Goal: Task Accomplishment & Management: Use online tool/utility

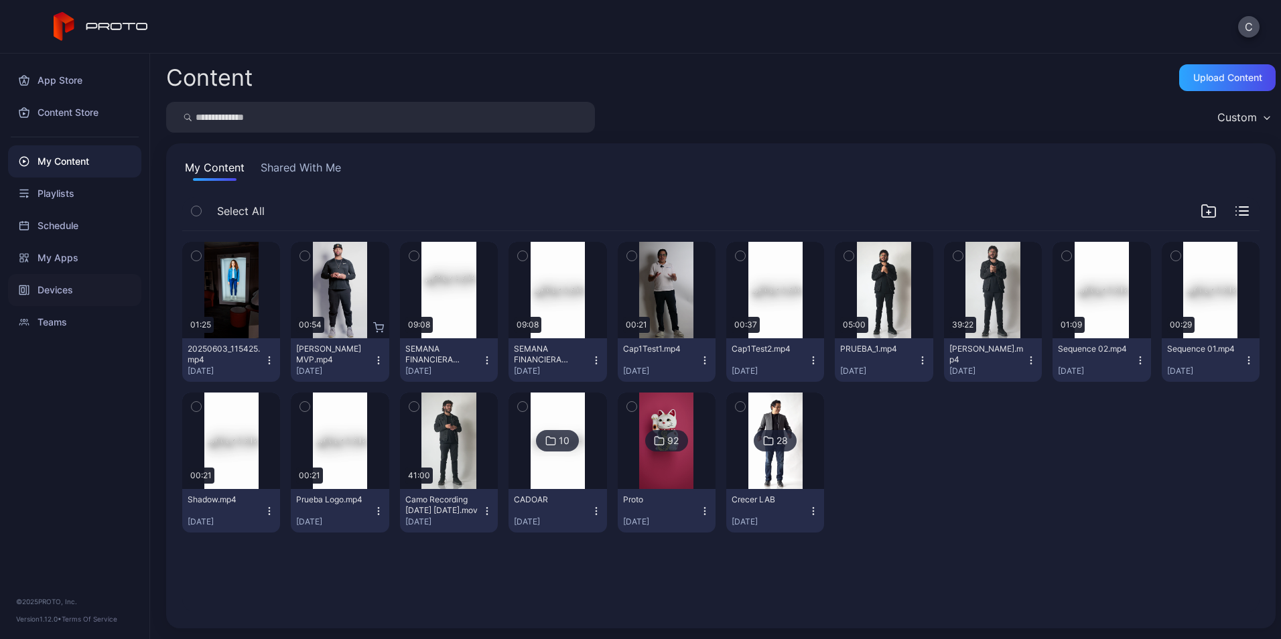
click at [45, 289] on div "Devices" at bounding box center [74, 290] width 133 height 32
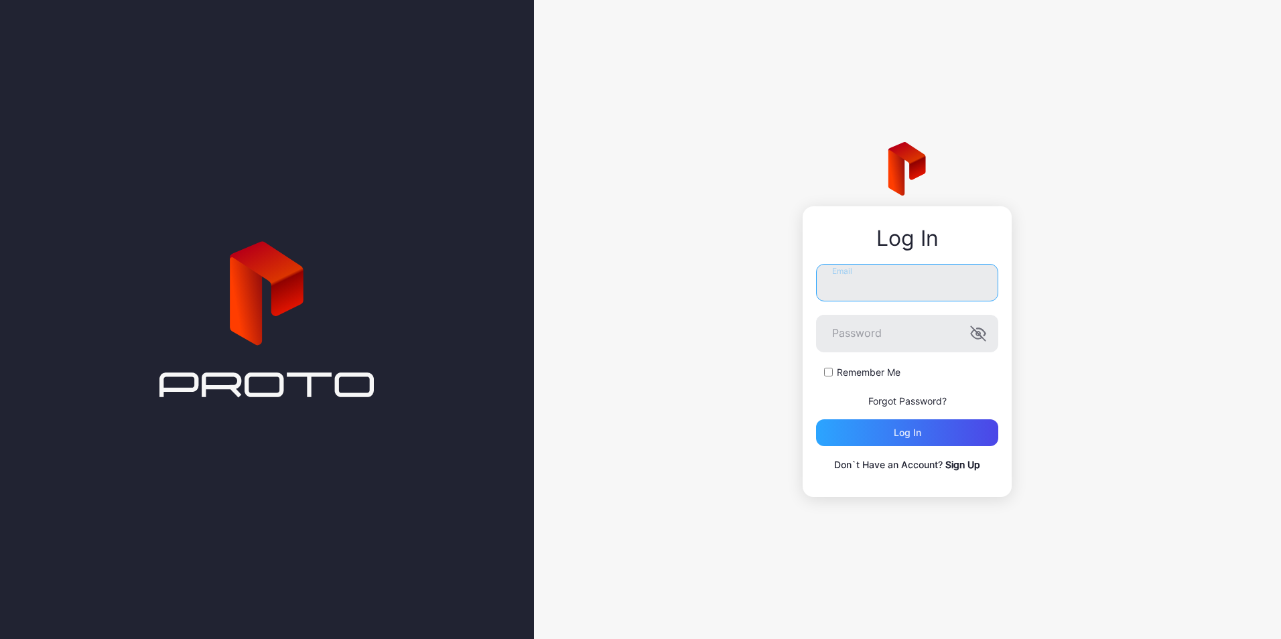
type input "**********"
click at [865, 435] on div "Log in" at bounding box center [907, 432] width 182 height 27
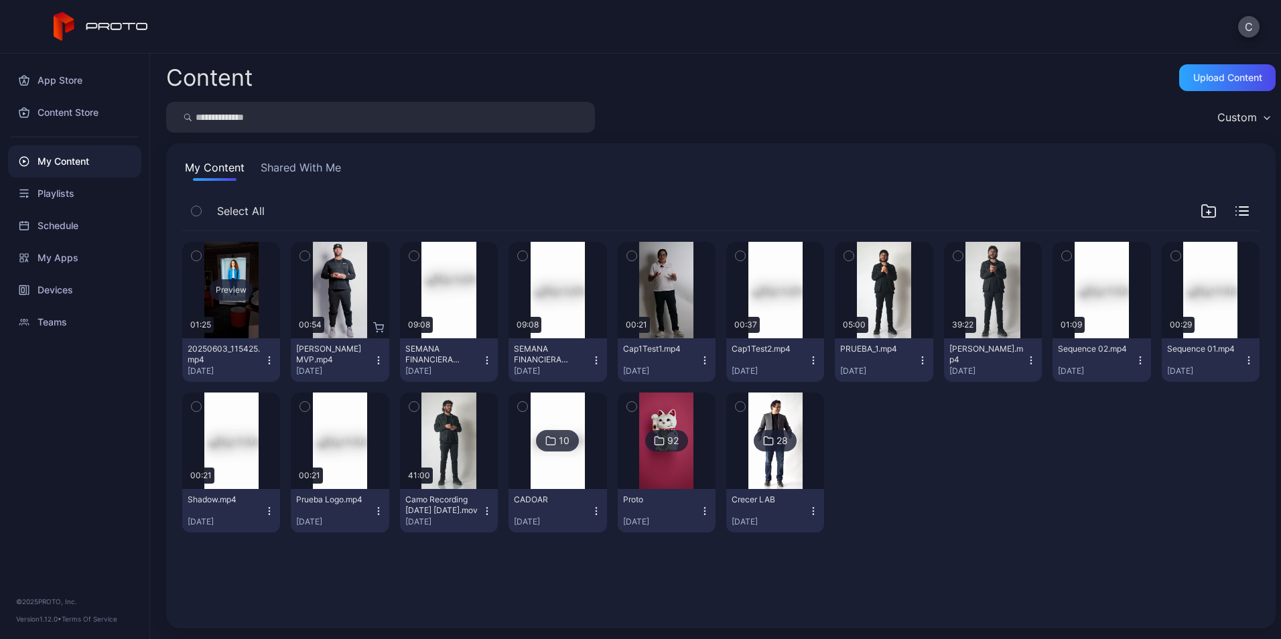
click at [226, 294] on div "Preview" at bounding box center [231, 289] width 43 height 21
